Goal: Find contact information: Obtain details needed to contact an individual or organization

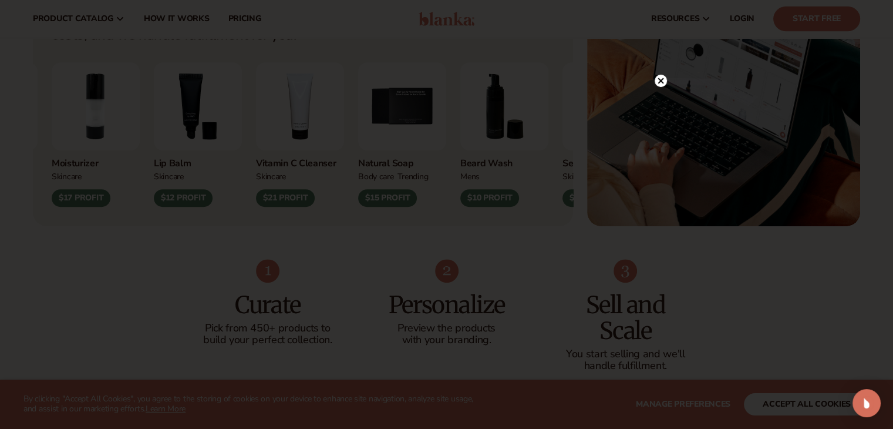
scroll to position [470, 0]
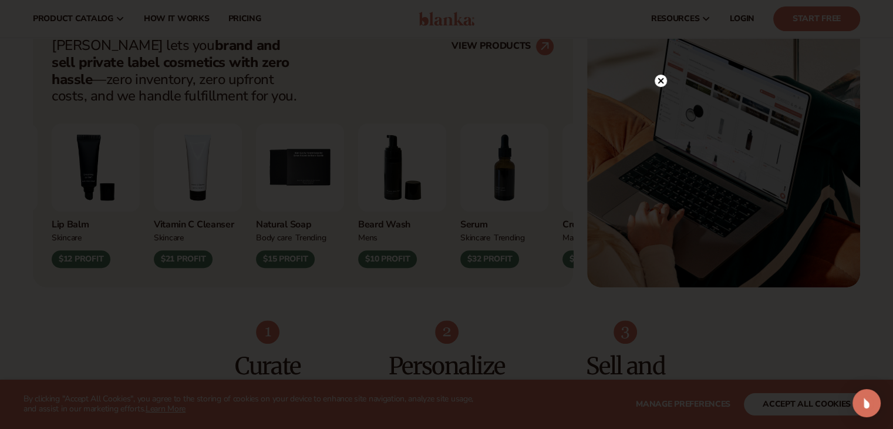
click at [657, 75] on icon at bounding box center [661, 81] width 12 height 12
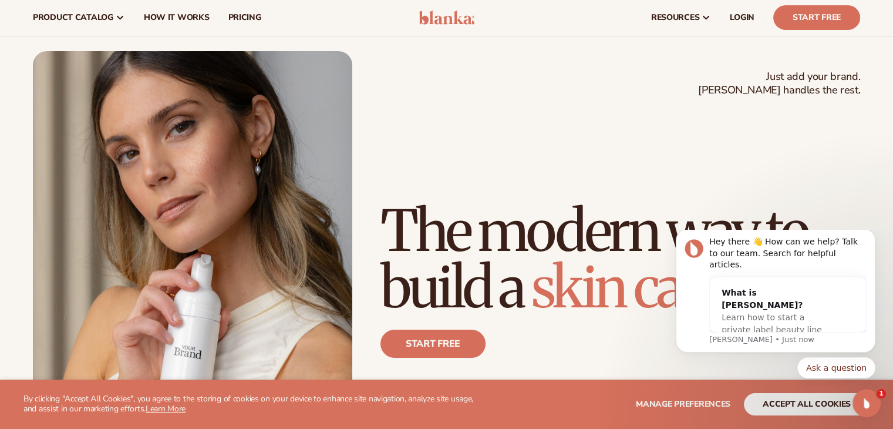
scroll to position [0, 0]
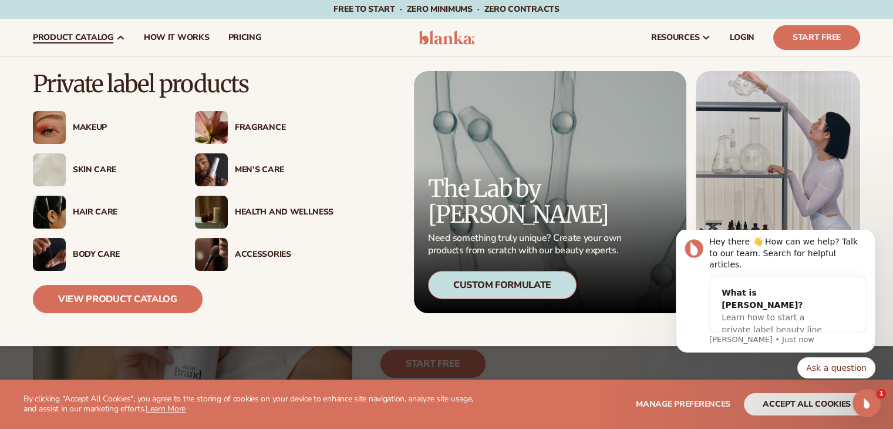
click at [68, 125] on div "Makeup" at bounding box center [119, 128] width 106 height 10
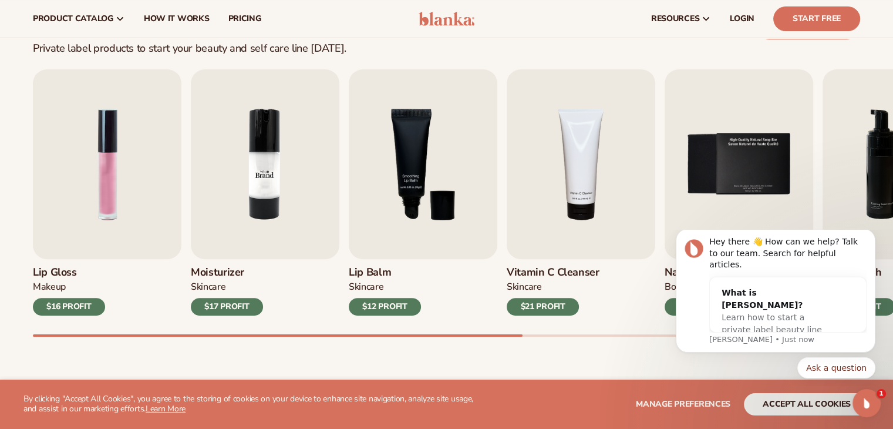
scroll to position [352, 0]
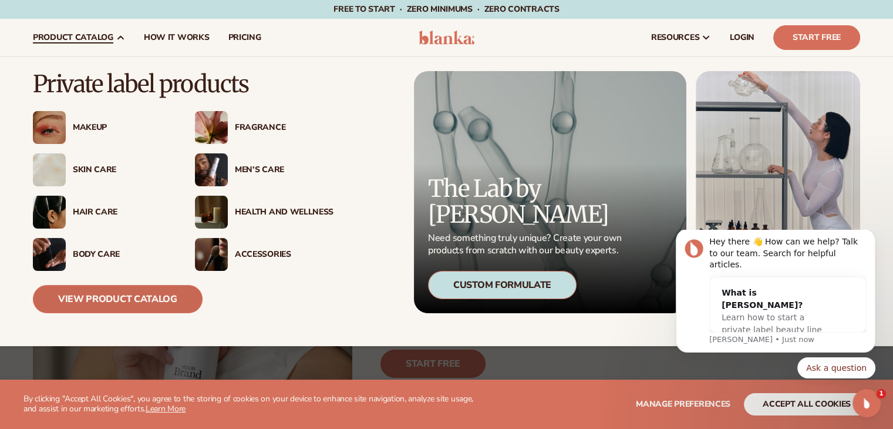
click at [95, 306] on link "View Product Catalog" at bounding box center [118, 299] width 170 height 28
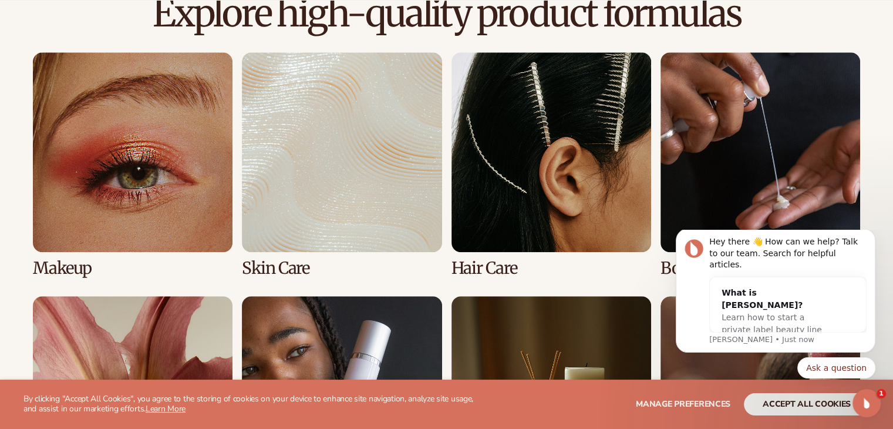
scroll to position [852, 0]
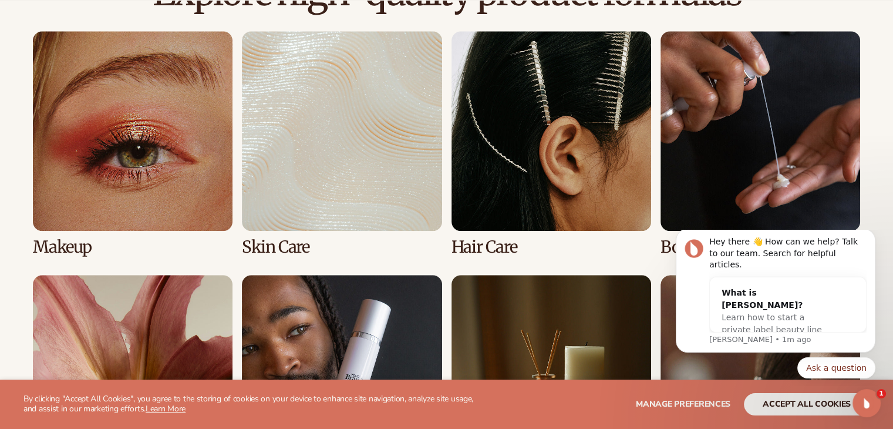
click at [357, 147] on link "2 / 8" at bounding box center [342, 143] width 200 height 225
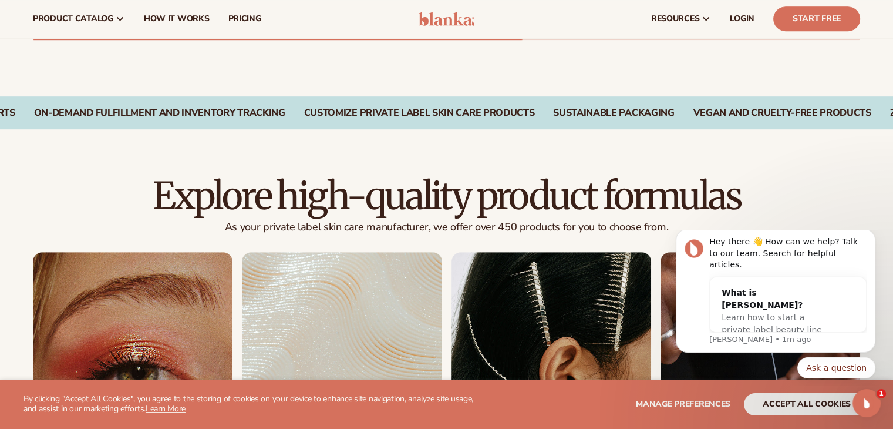
scroll to position [819, 0]
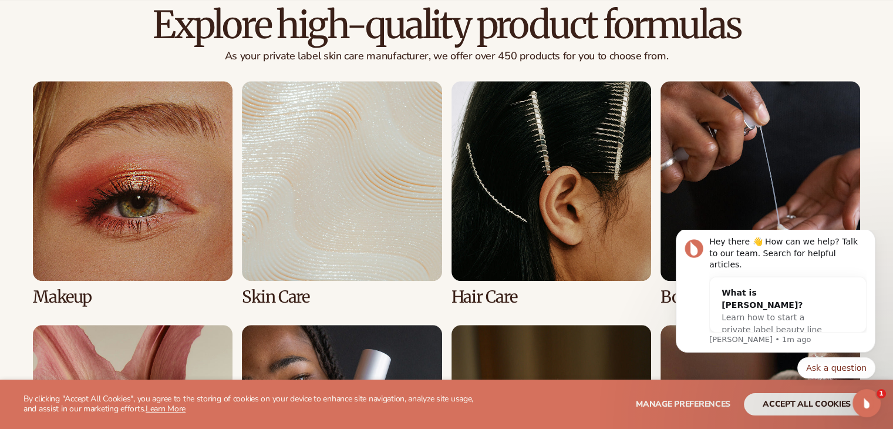
click at [697, 146] on link "4 / 8" at bounding box center [760, 193] width 200 height 225
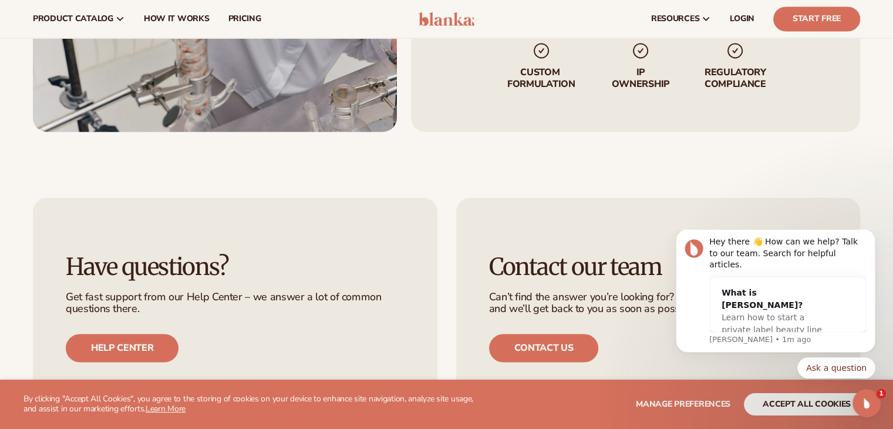
scroll to position [1683, 0]
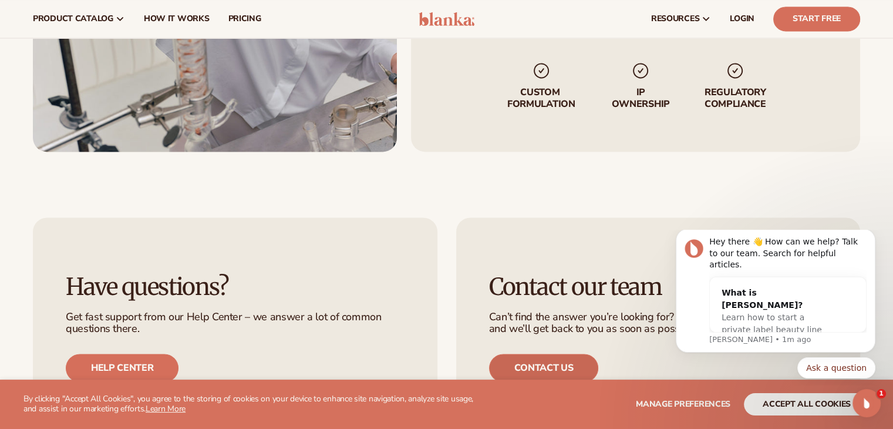
click at [522, 363] on link "Contact us" at bounding box center [544, 367] width 110 height 28
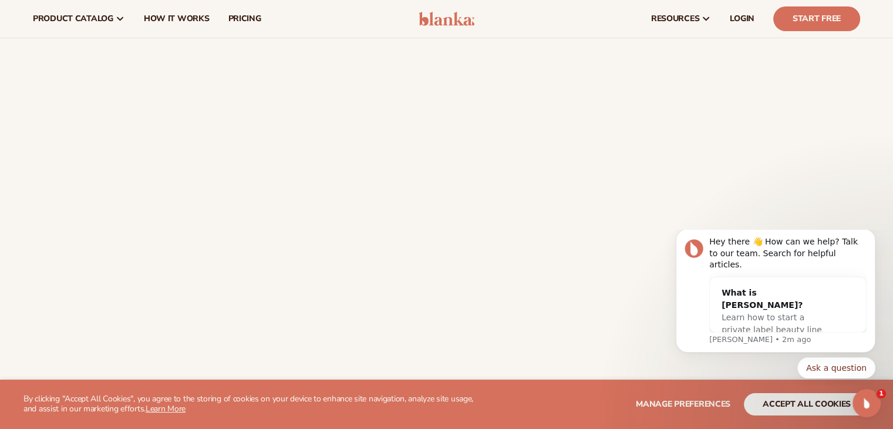
scroll to position [117, 0]
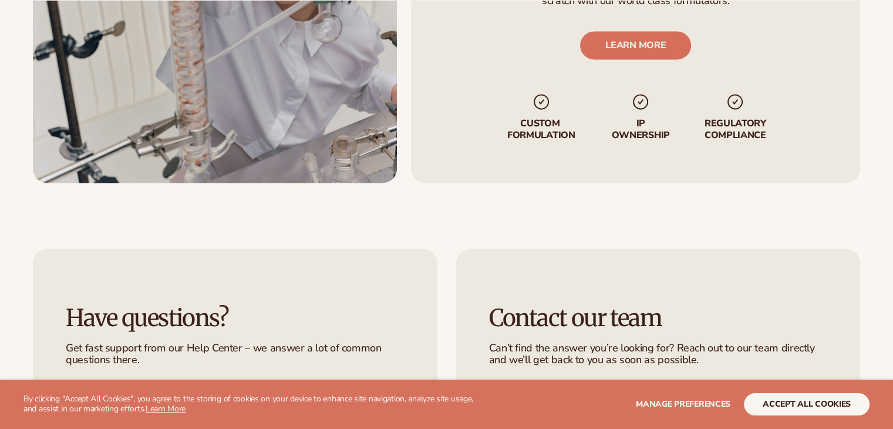
scroll to position [1683, 0]
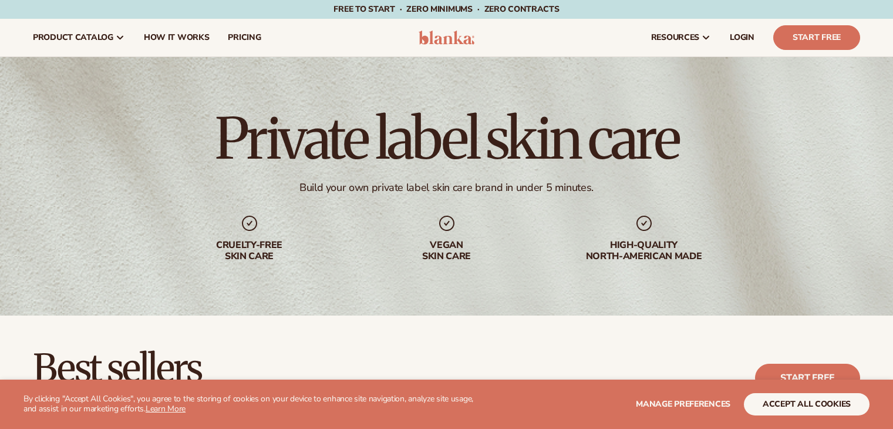
scroll to position [819, 0]
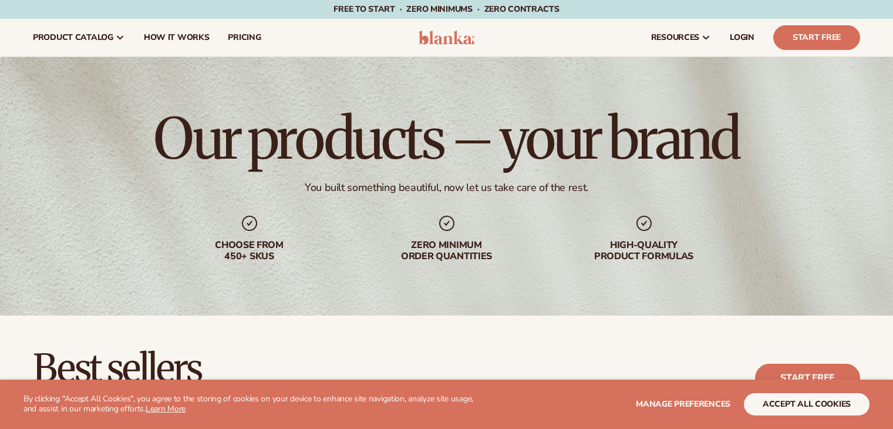
scroll to position [857, 0]
